Goal: Task Accomplishment & Management: Use online tool/utility

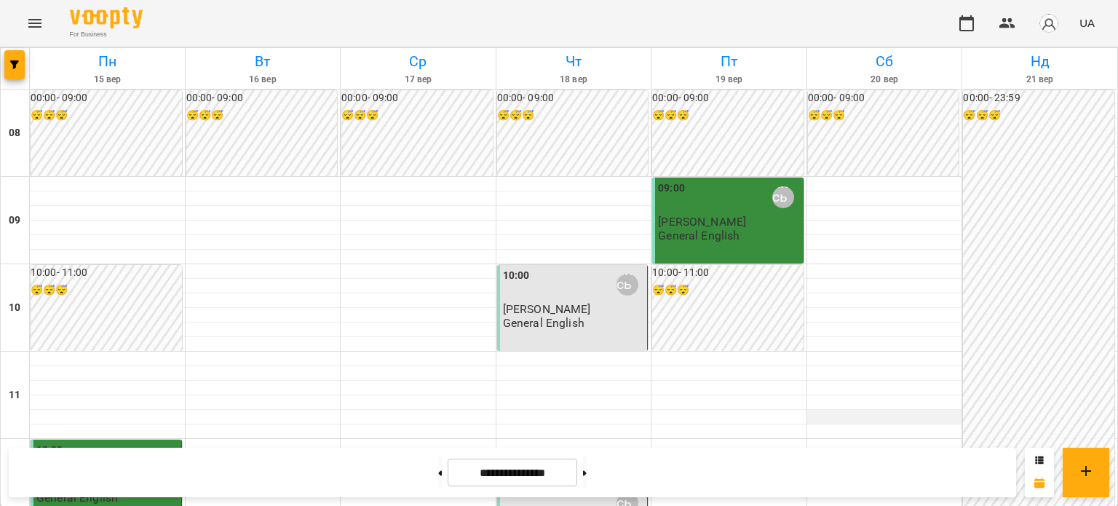
scroll to position [218, 0]
click at [818, 439] on div at bounding box center [884, 446] width 155 height 15
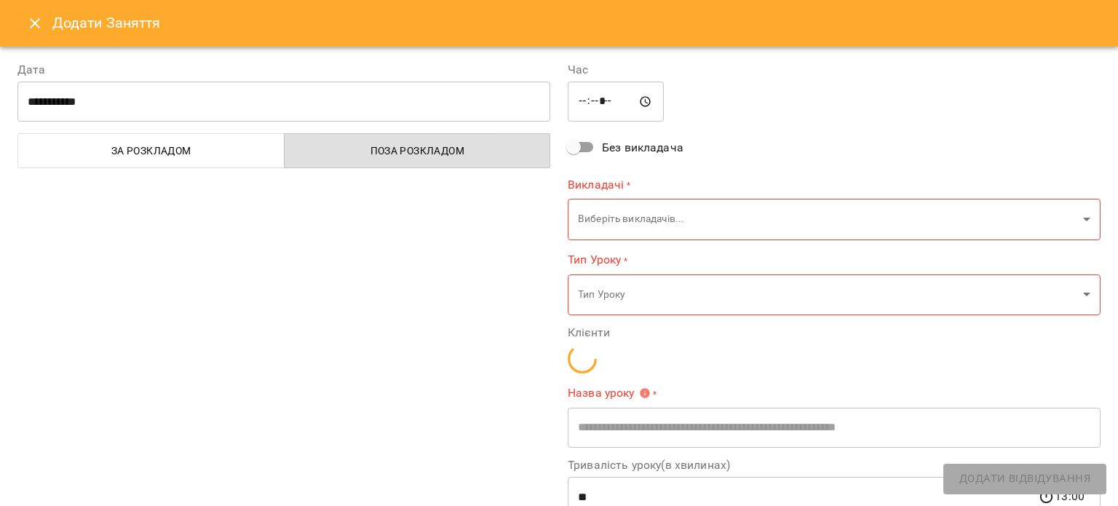
type input "**********"
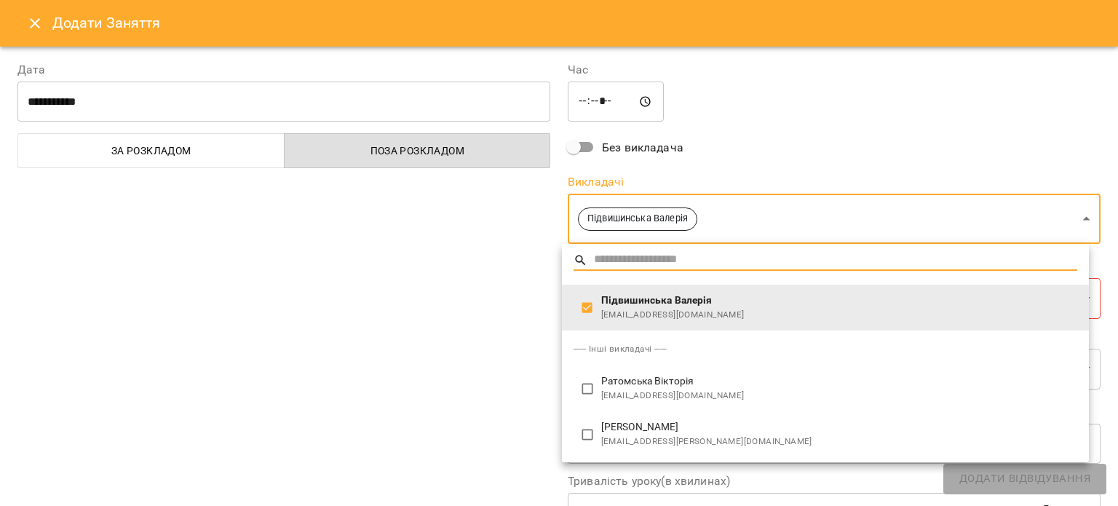
click at [542, 284] on div at bounding box center [559, 253] width 1118 height 506
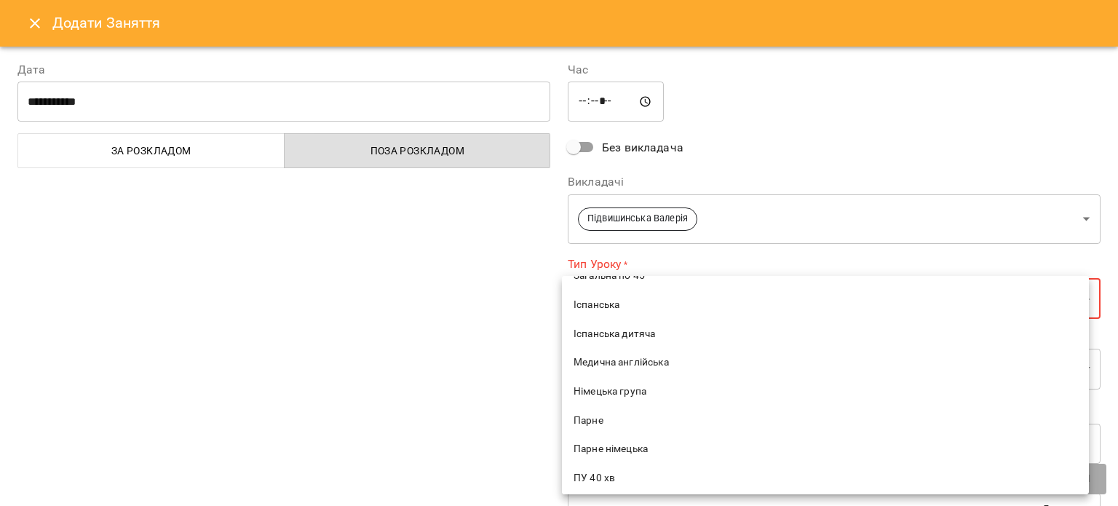
scroll to position [364, 0]
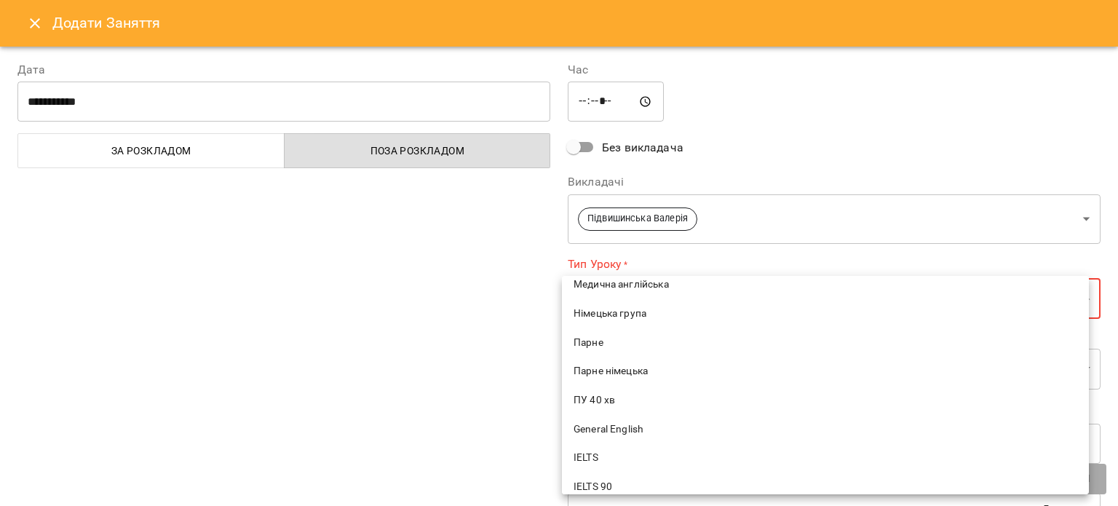
click at [620, 419] on li "General English" at bounding box center [825, 429] width 527 height 29
type input "**********"
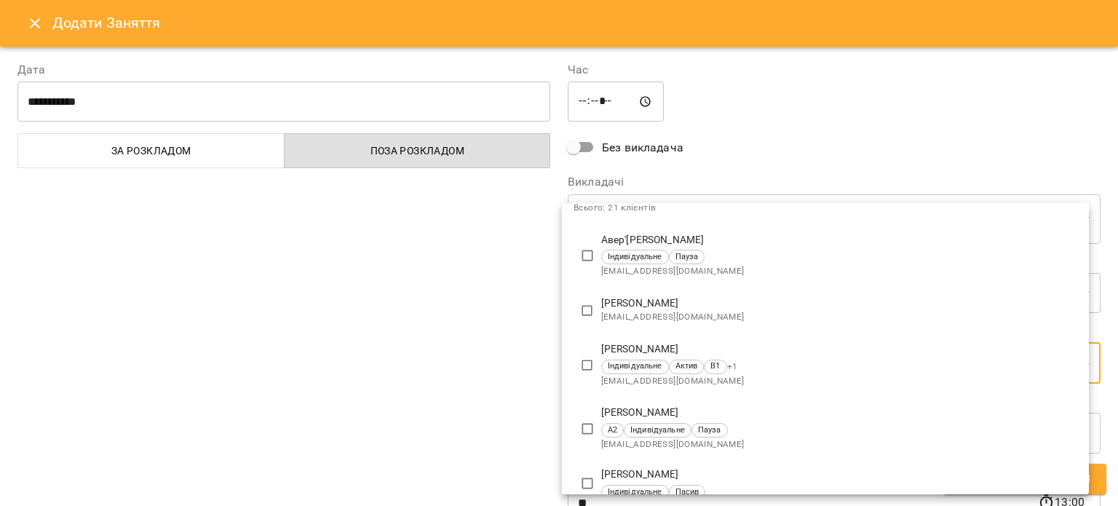
scroll to position [73, 0]
click at [639, 342] on p "[PERSON_NAME]" at bounding box center [839, 348] width 476 height 15
type input "**********"
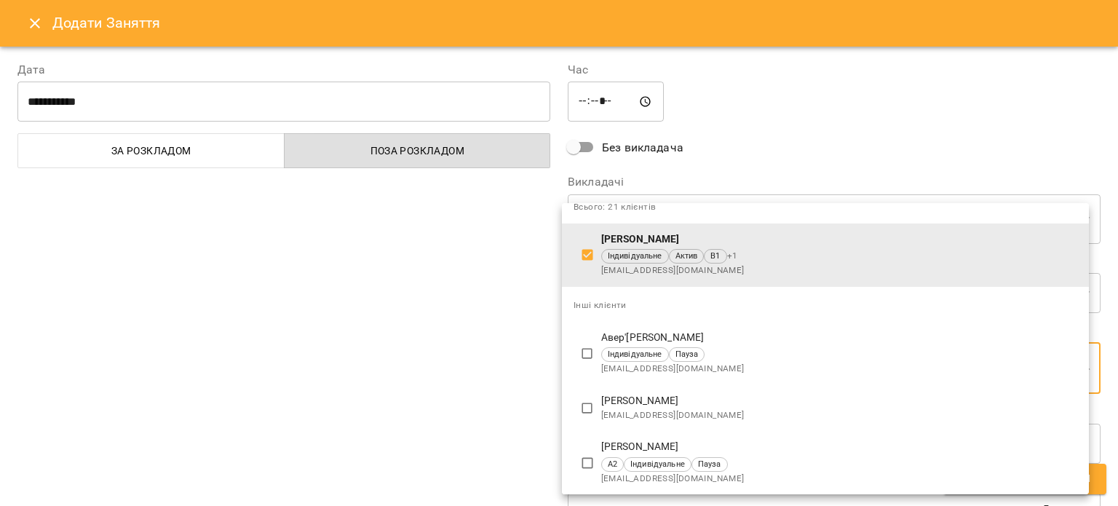
click at [424, 336] on div at bounding box center [559, 253] width 1118 height 506
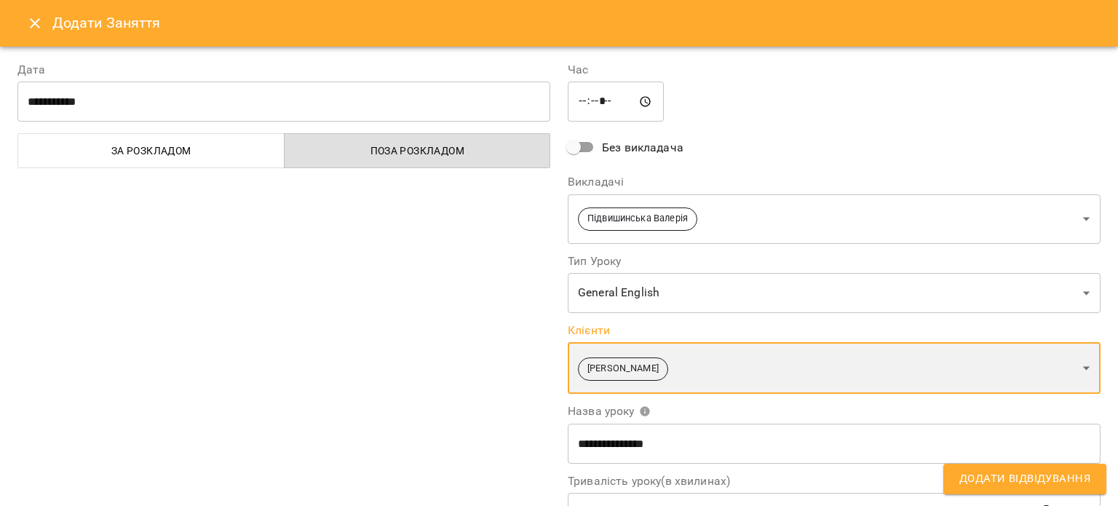
scroll to position [199, 0]
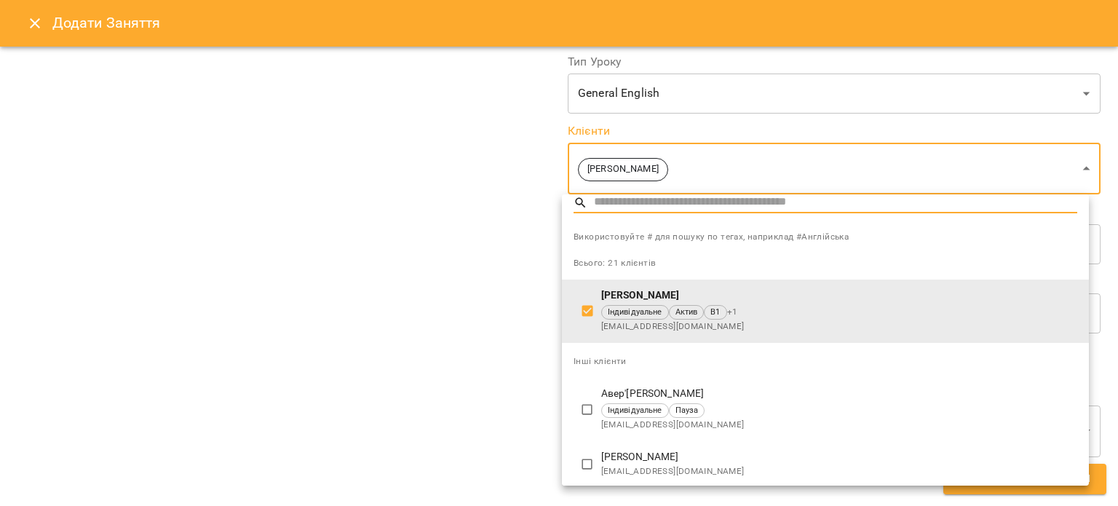
scroll to position [6, 0]
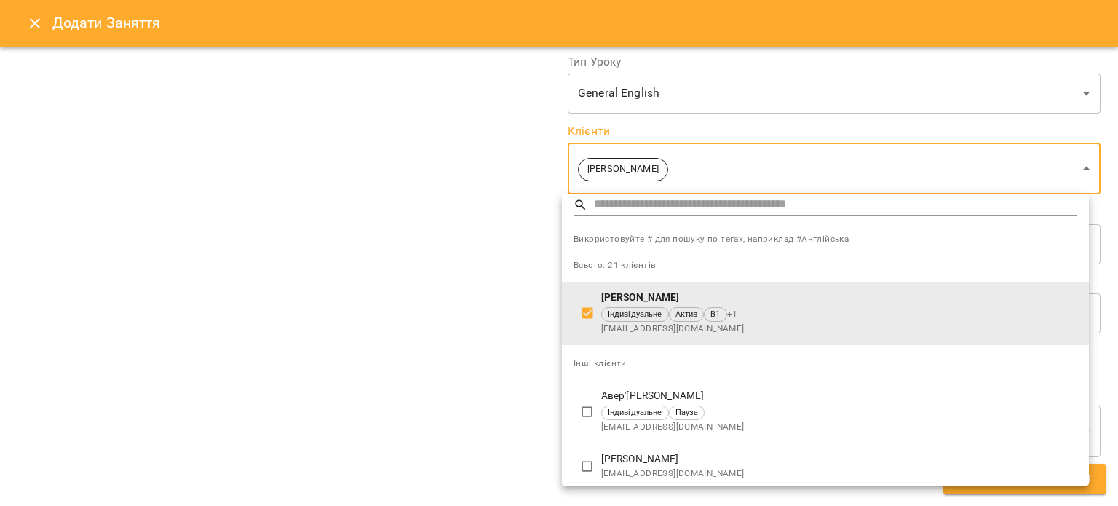
click at [461, 289] on div at bounding box center [559, 253] width 1118 height 506
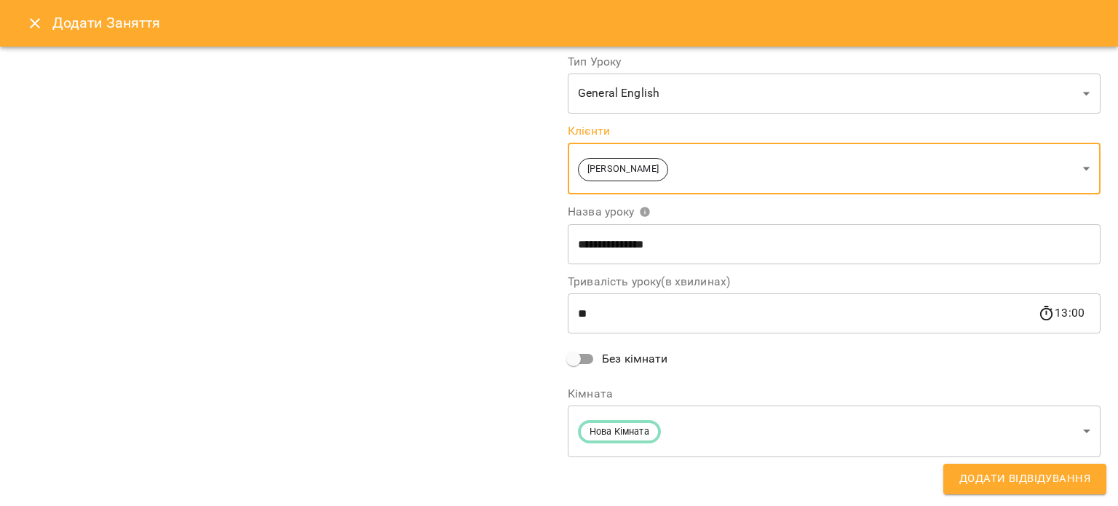
click at [1004, 491] on button "Додати Відвідування" at bounding box center [1024, 479] width 163 height 31
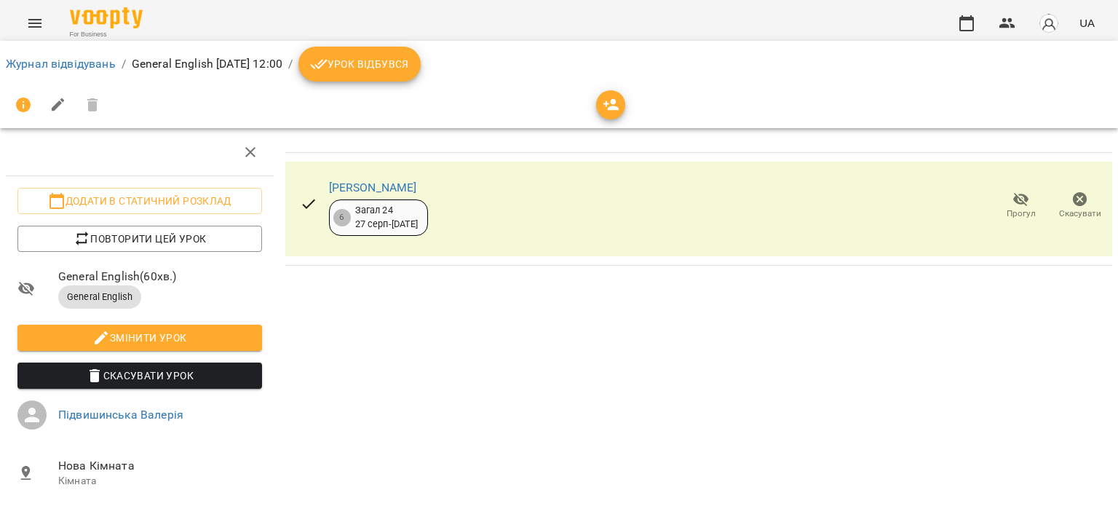
click at [402, 70] on span "Урок відбувся" at bounding box center [359, 63] width 99 height 17
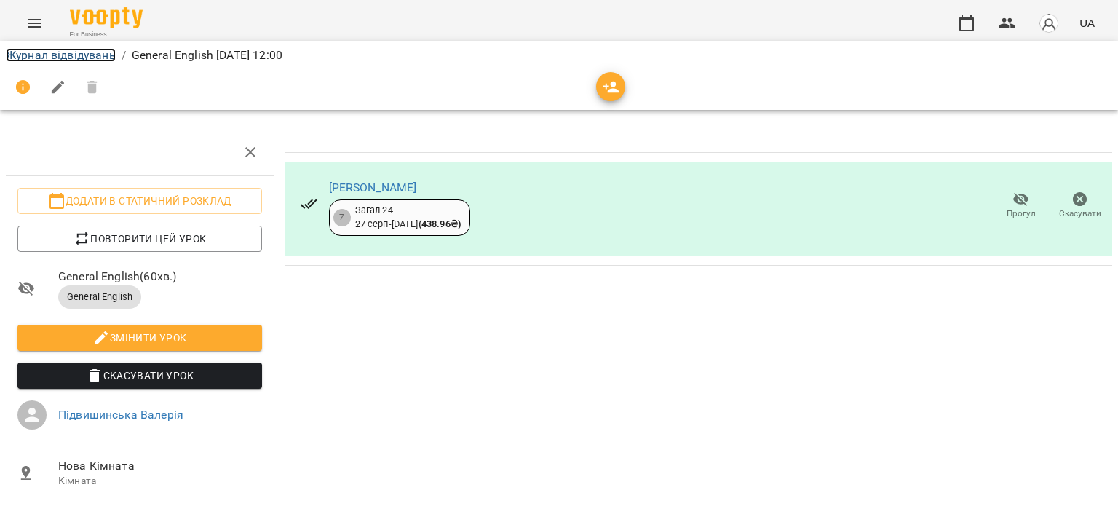
click at [65, 58] on link "Журнал відвідувань" at bounding box center [61, 55] width 110 height 14
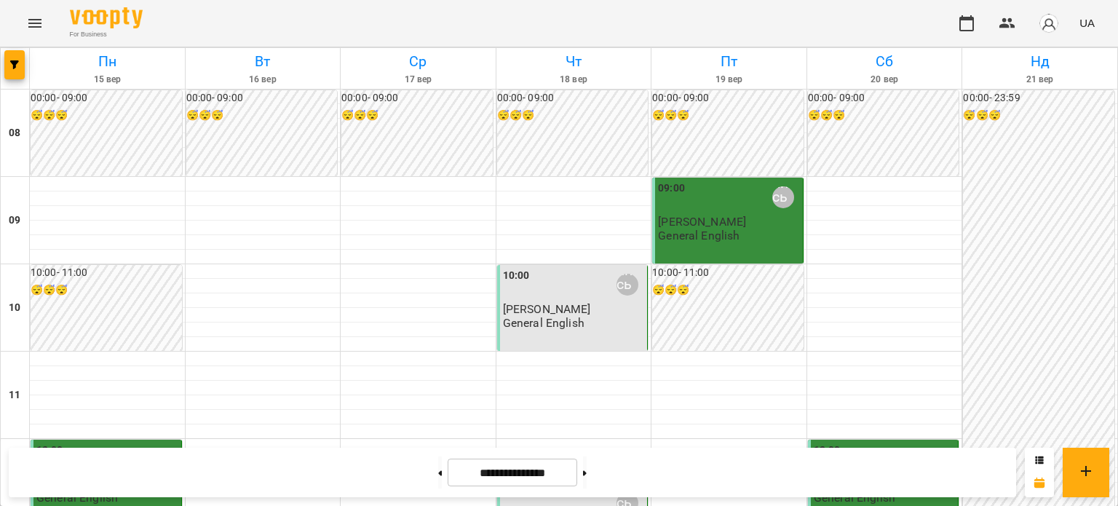
scroll to position [291, 0]
